Goal: Check status: Check status

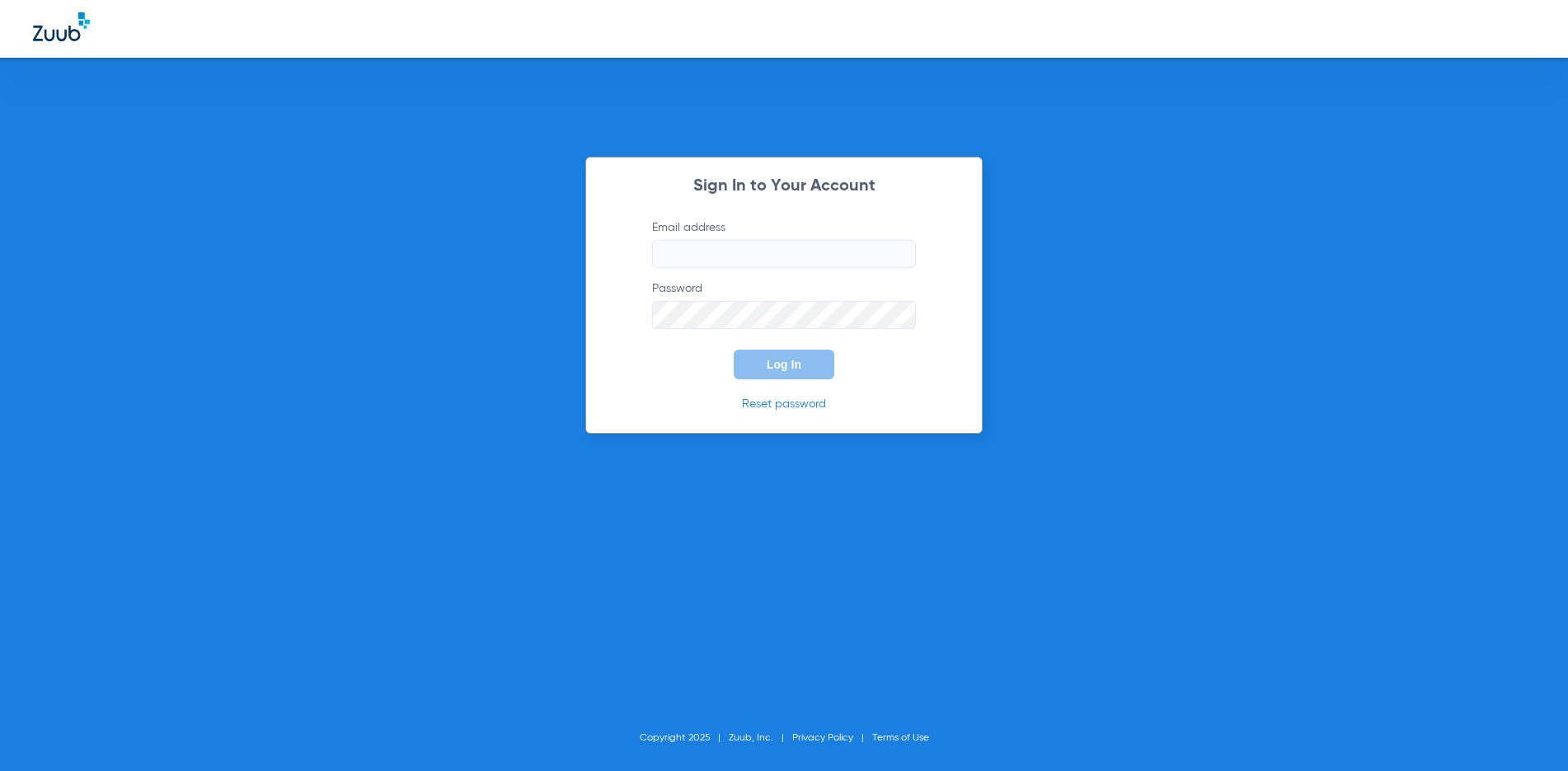
type input "[EMAIL_ADDRESS][DOMAIN_NAME]"
click at [784, 361] on span "Log In" at bounding box center [784, 365] width 35 height 13
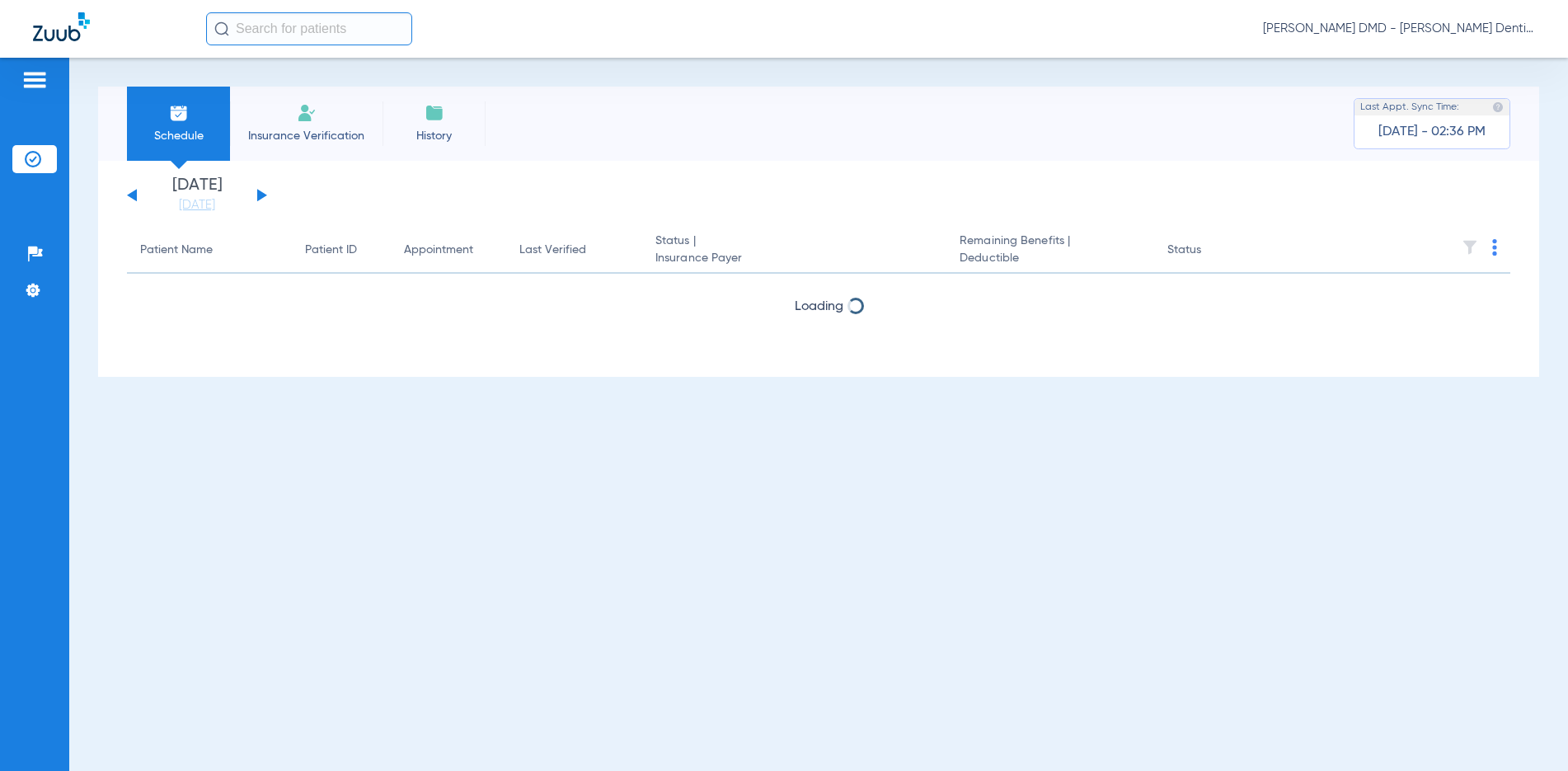
click at [267, 29] on input "text" at bounding box center [310, 29] width 207 height 33
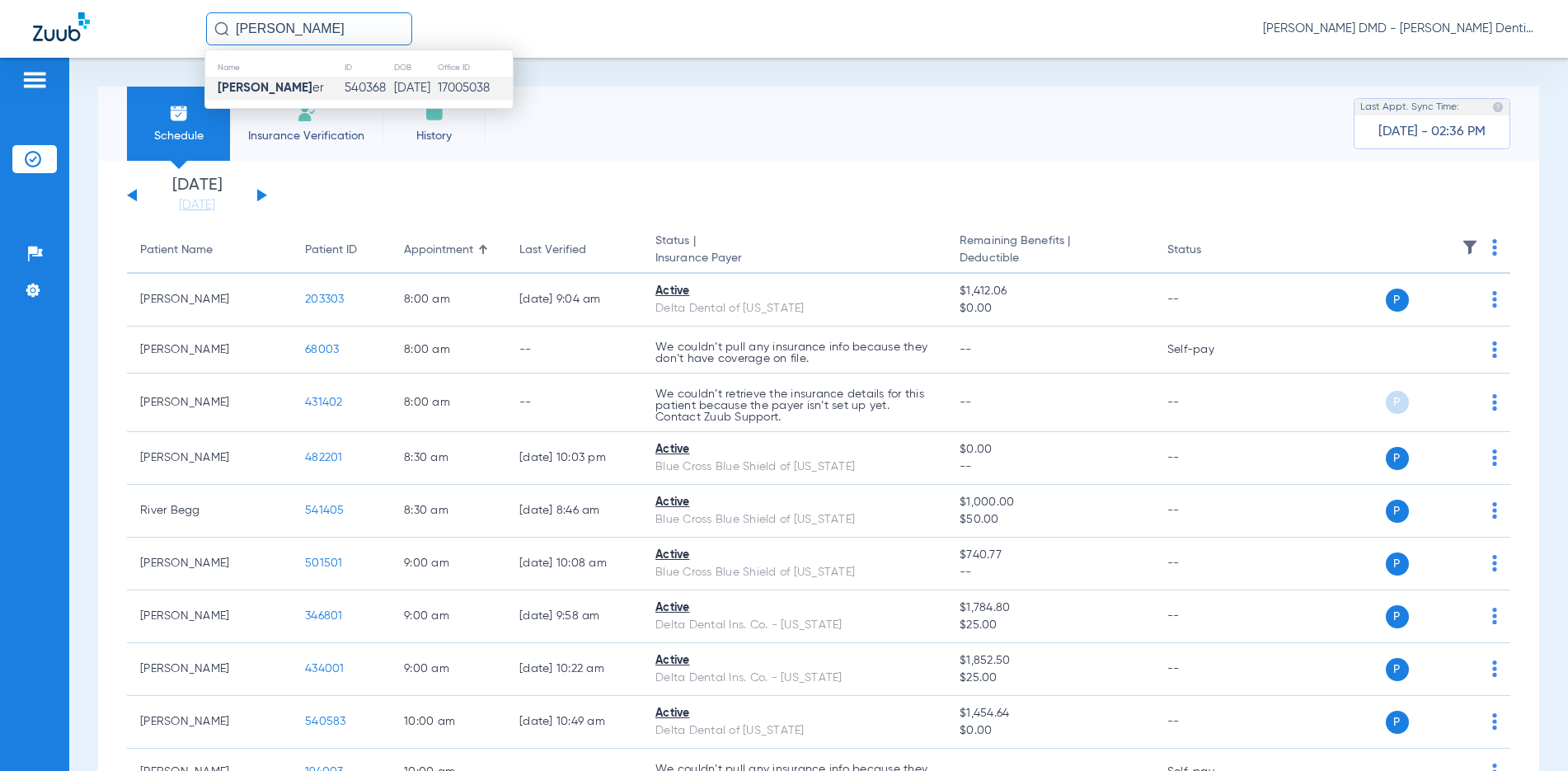
type input "[PERSON_NAME]"
click at [231, 97] on td "[PERSON_NAME] er" at bounding box center [275, 88] width 138 height 23
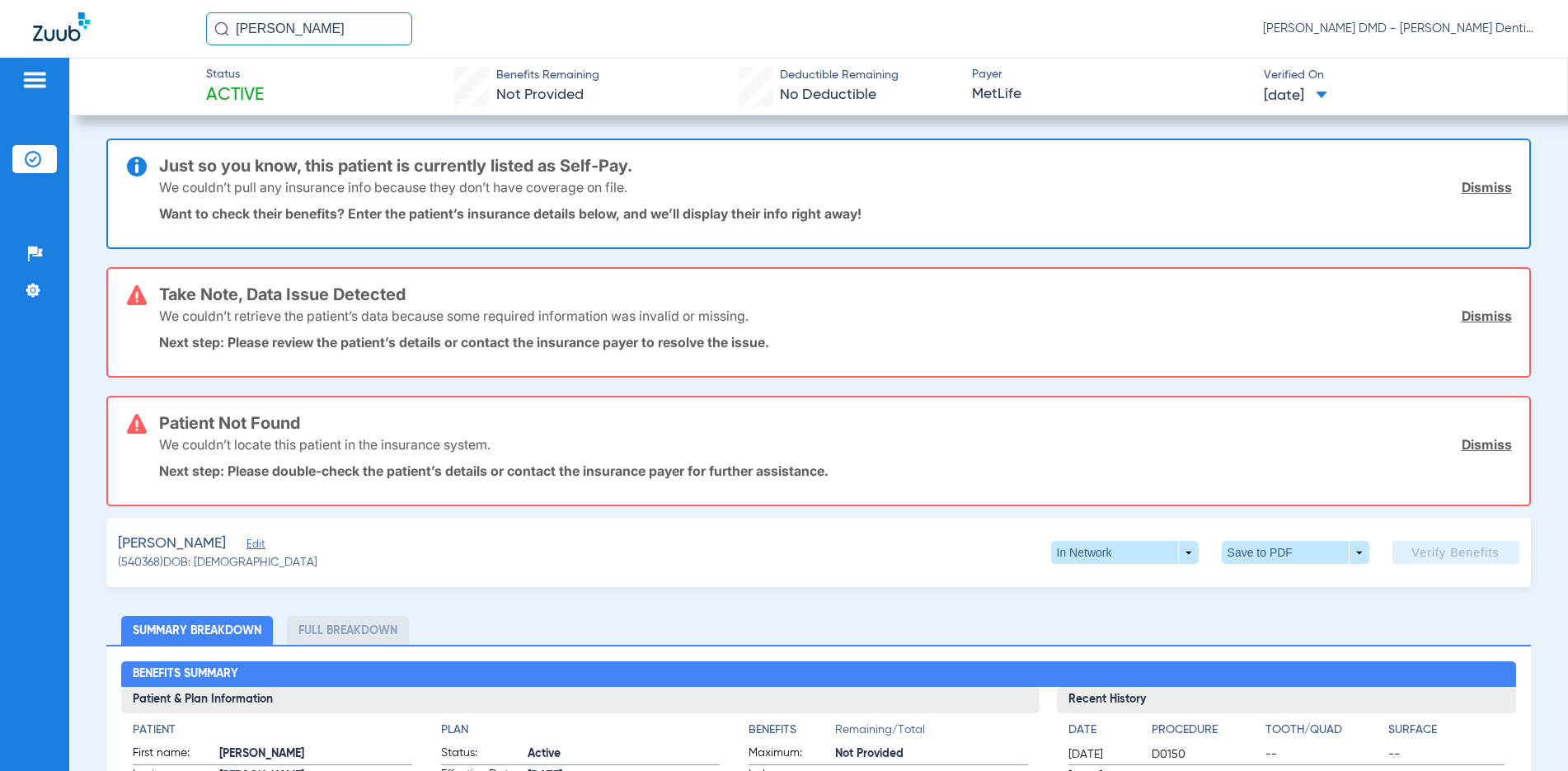
click at [1482, 189] on link "Dismiss" at bounding box center [1487, 187] width 50 height 17
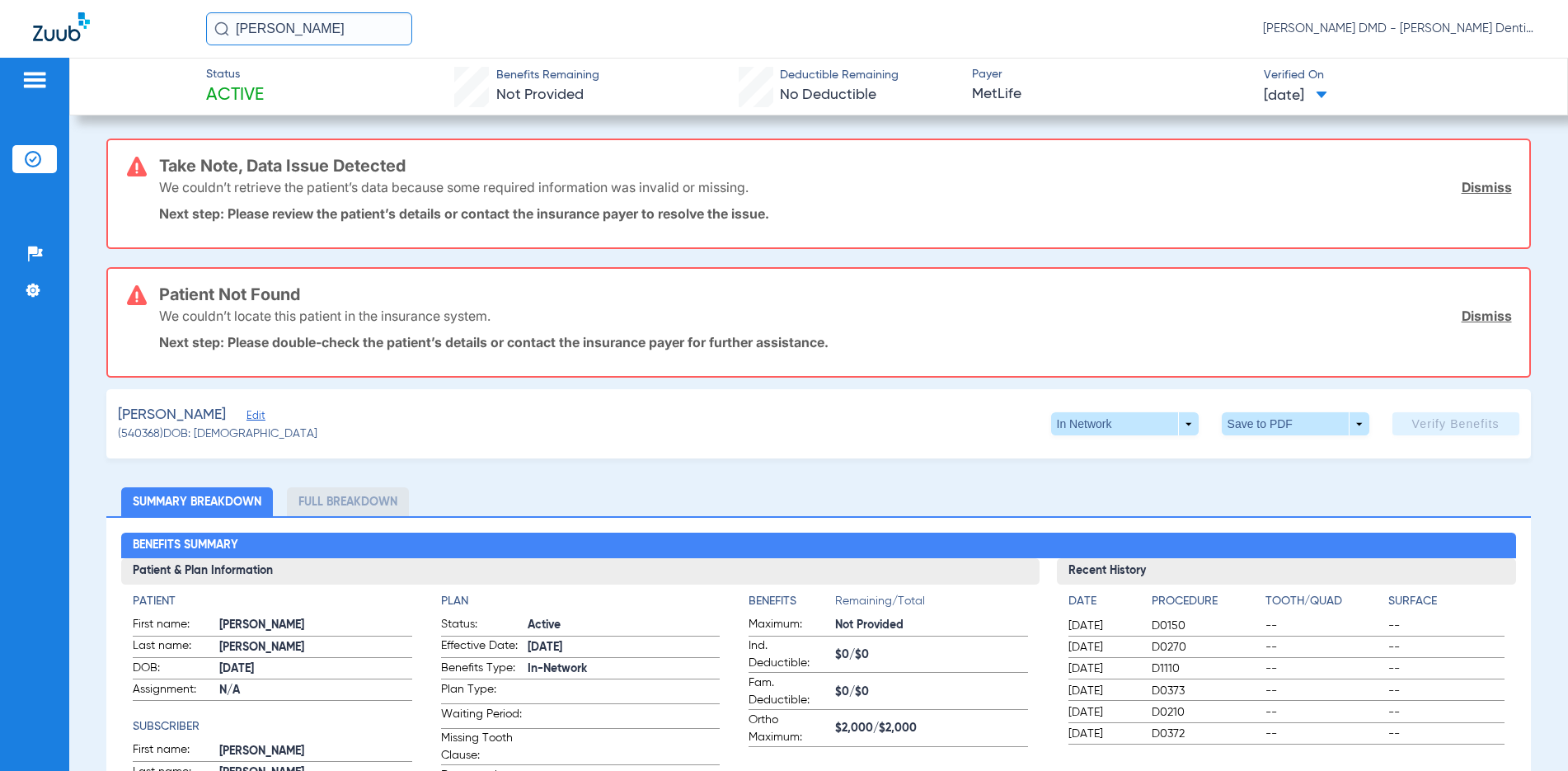
click at [1480, 308] on link "Dismiss" at bounding box center [1487, 316] width 50 height 17
